Goal: Task Accomplishment & Management: Use online tool/utility

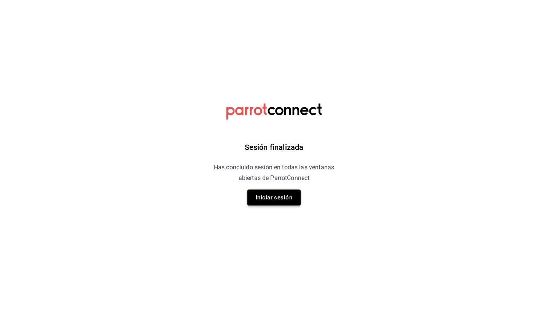
click at [267, 192] on button "Iniciar sesión" at bounding box center [273, 197] width 53 height 16
